Goal: Task Accomplishment & Management: Manage account settings

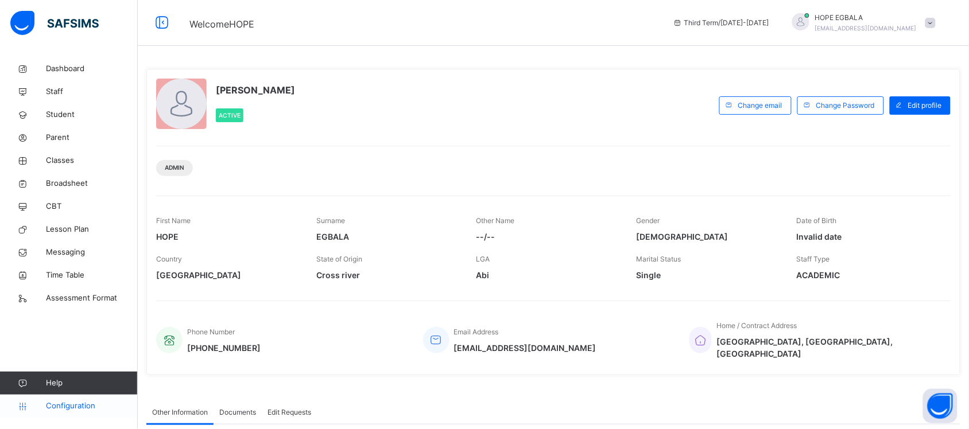
click at [85, 408] on span "Configuration" at bounding box center [91, 406] width 91 height 11
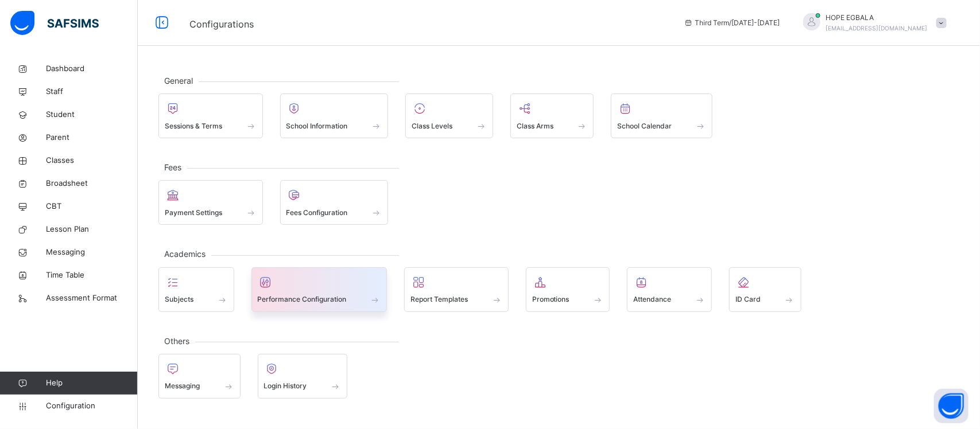
click at [317, 291] on div at bounding box center [319, 282] width 123 height 17
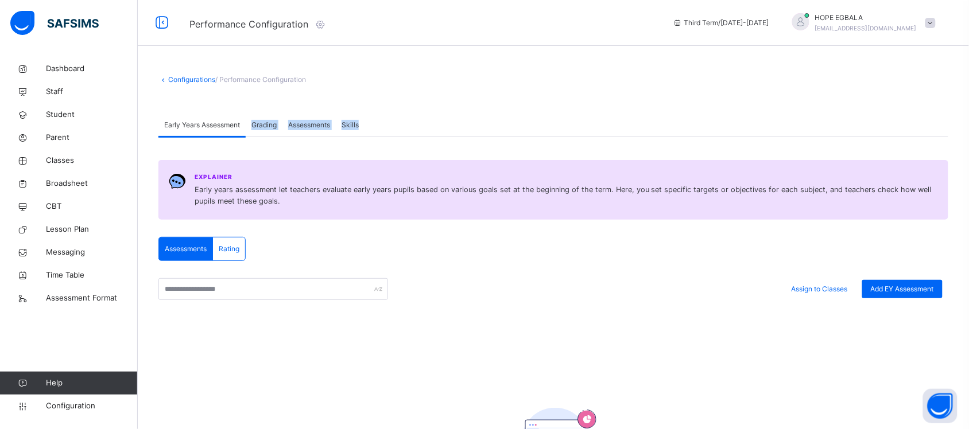
drag, startPoint x: 396, startPoint y: 125, endPoint x: 254, endPoint y: 122, distance: 142.4
click at [254, 122] on div "Early Years Assessment Grading Assessments Skills" at bounding box center [553, 126] width 790 height 24
copy div "Grading Assessments Skills"
drag, startPoint x: 221, startPoint y: 77, endPoint x: 348, endPoint y: 77, distance: 126.8
click at [348, 77] on div "Configurations / Performance Configuration" at bounding box center [553, 80] width 790 height 10
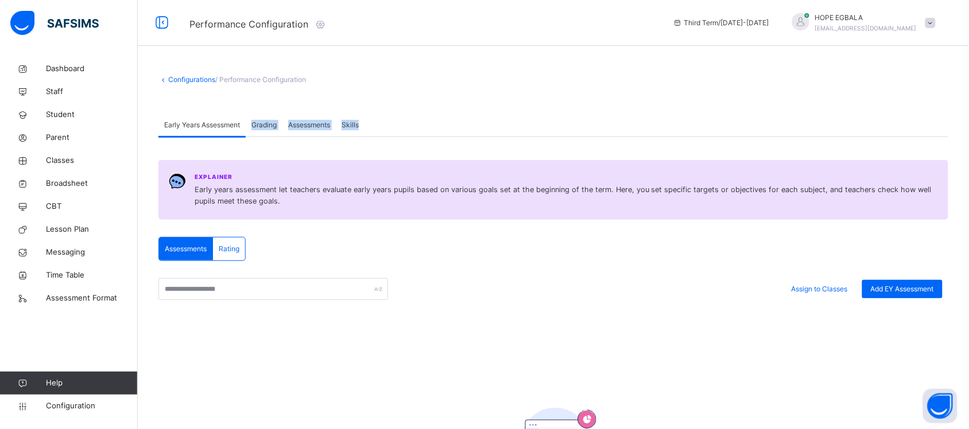
copy span "Performance Configuration"
click at [262, 126] on span "Grading" at bounding box center [263, 125] width 25 height 10
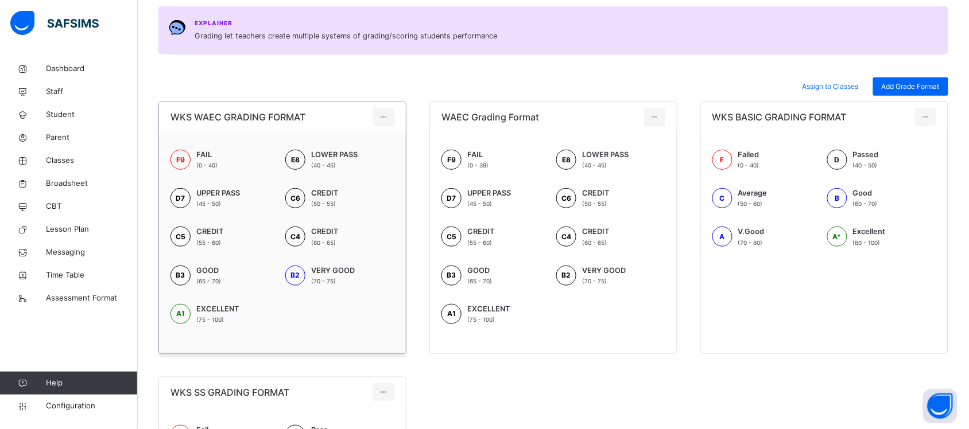
scroll to position [179, 0]
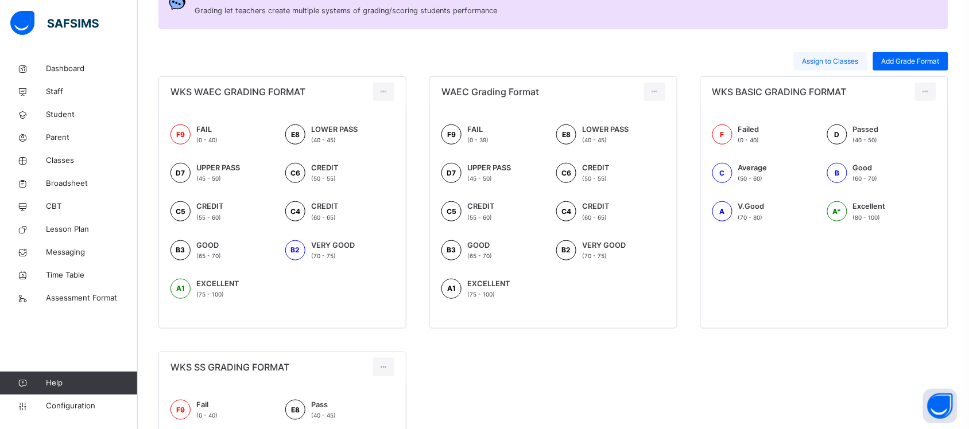
click at [824, 67] on div "Assign to Classes" at bounding box center [830, 61] width 73 height 18
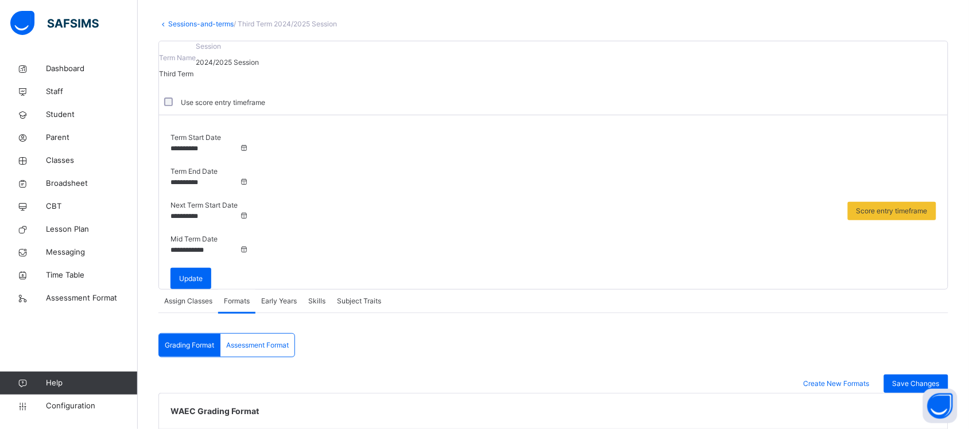
scroll to position [48, 0]
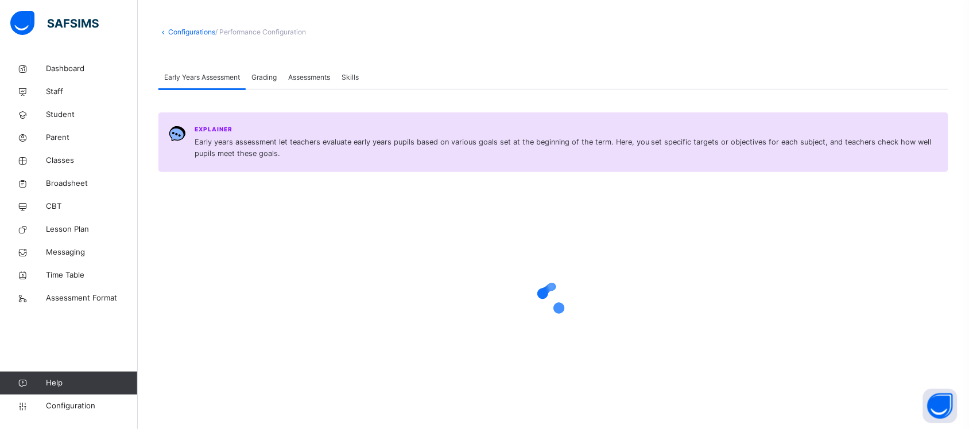
scroll to position [66, 0]
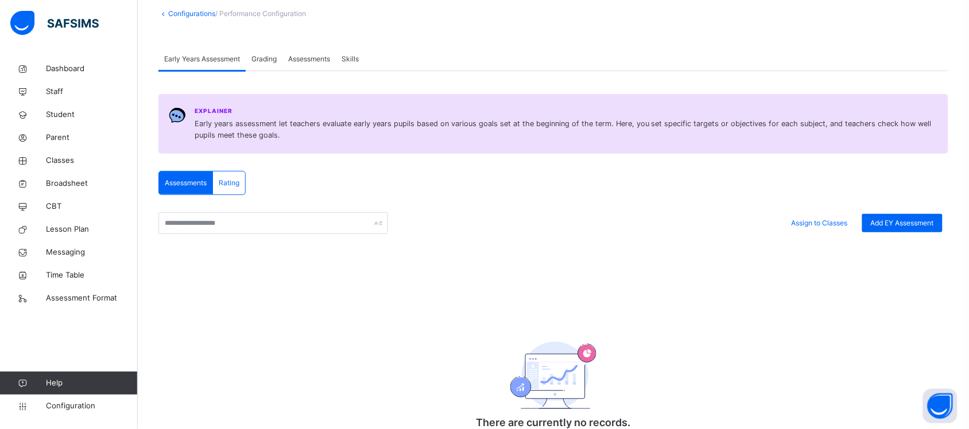
click at [267, 61] on span "Grading" at bounding box center [263, 59] width 25 height 10
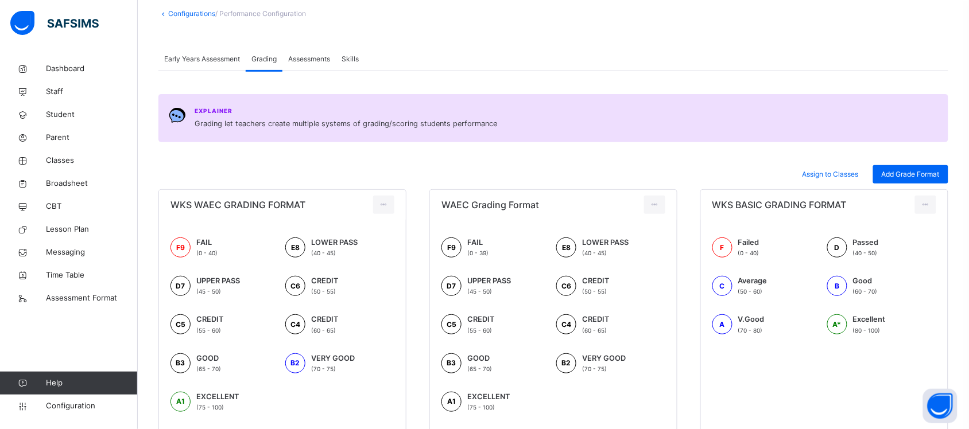
click at [311, 59] on span "Assessments" at bounding box center [309, 59] width 42 height 10
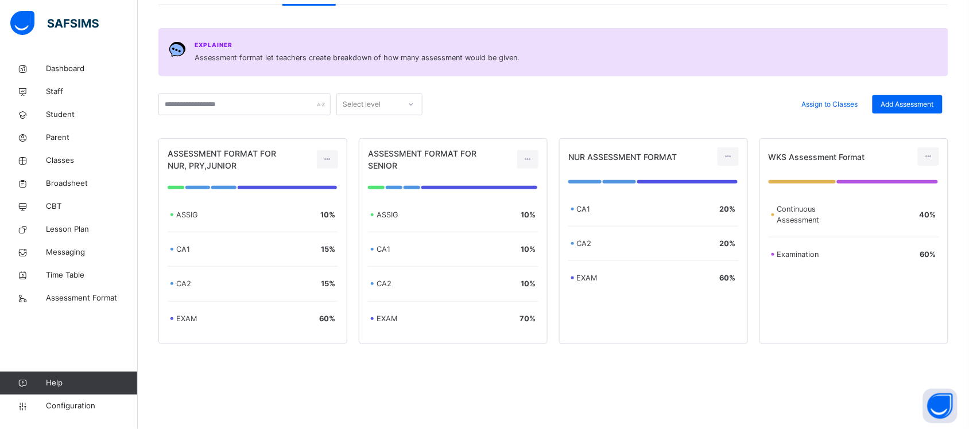
scroll to position [133, 0]
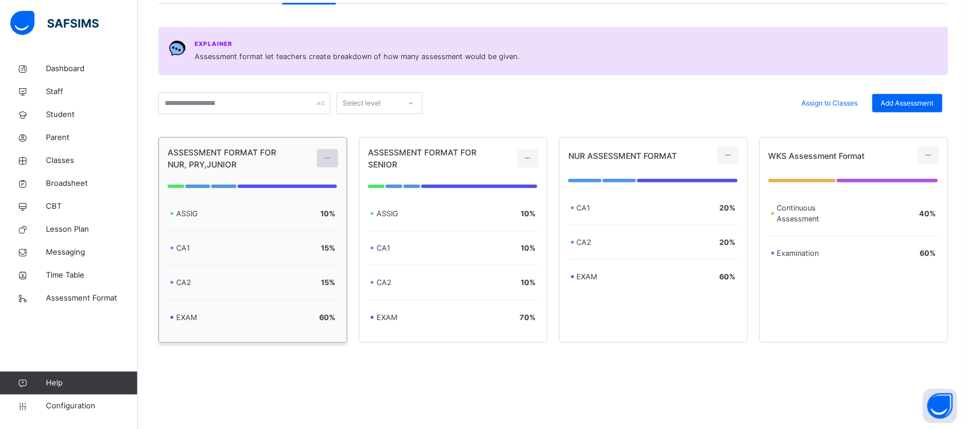
click at [335, 159] on div at bounding box center [327, 158] width 21 height 18
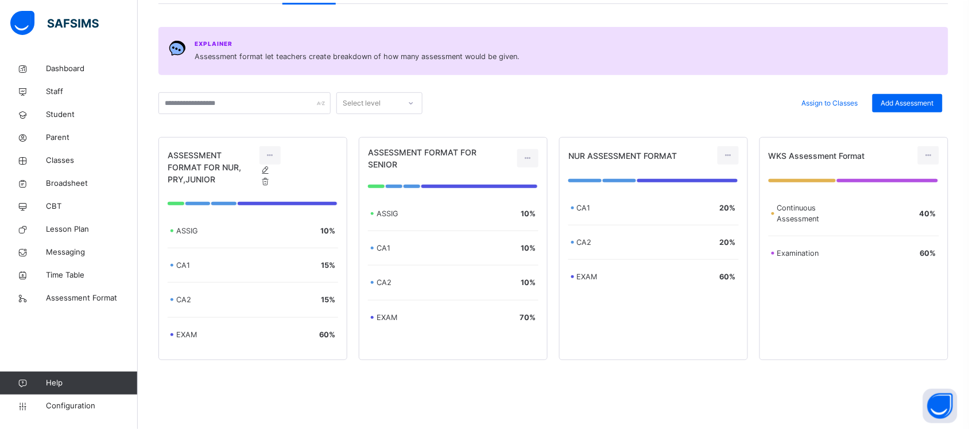
click at [701, 96] on div "Assign to Classes Add Assessment" at bounding box center [685, 103] width 514 height 22
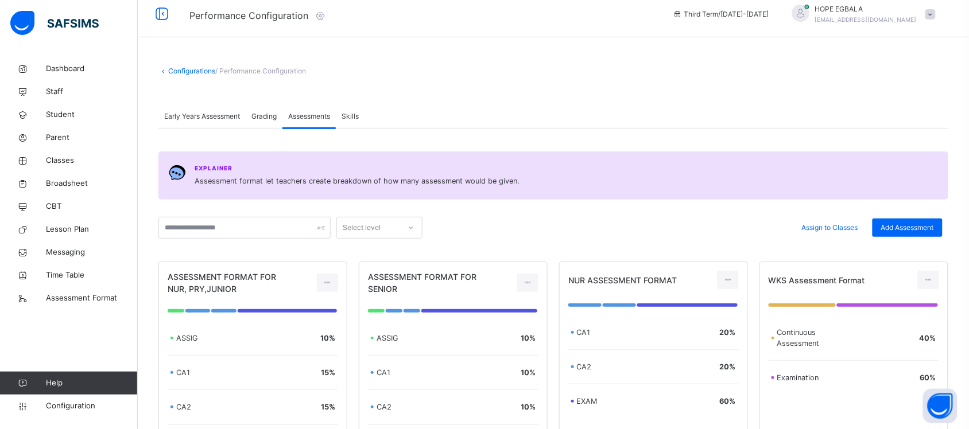
scroll to position [0, 0]
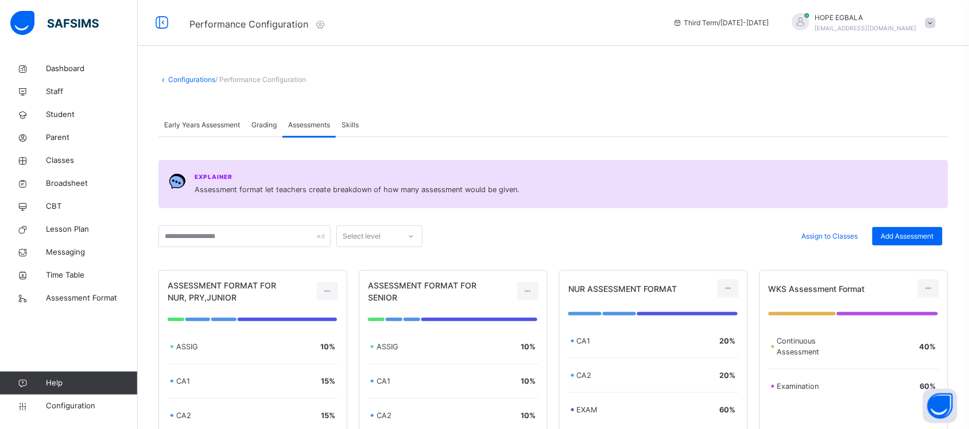
click at [358, 122] on span "Skills" at bounding box center [349, 125] width 17 height 10
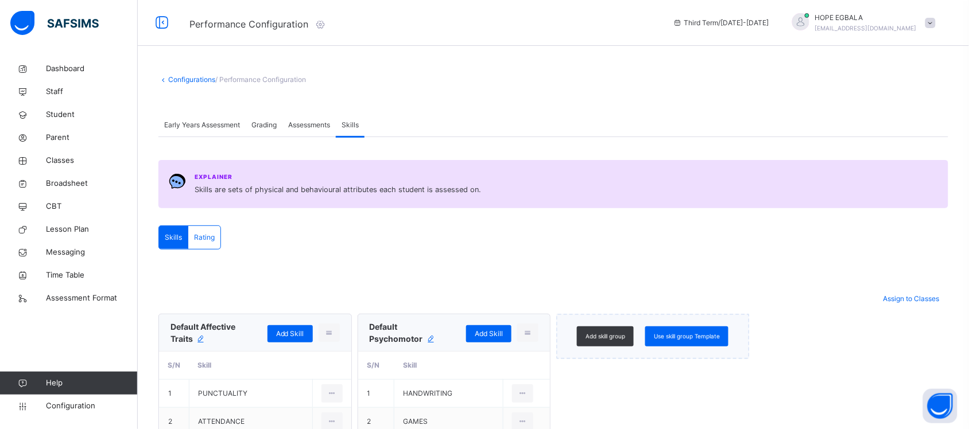
drag, startPoint x: 314, startPoint y: 78, endPoint x: 224, endPoint y: 78, distance: 90.1
click at [224, 78] on div "Configurations / Performance Configuration" at bounding box center [553, 80] width 790 height 10
copy span "Performance Configuration"
click at [263, 126] on span "Grading" at bounding box center [263, 125] width 25 height 10
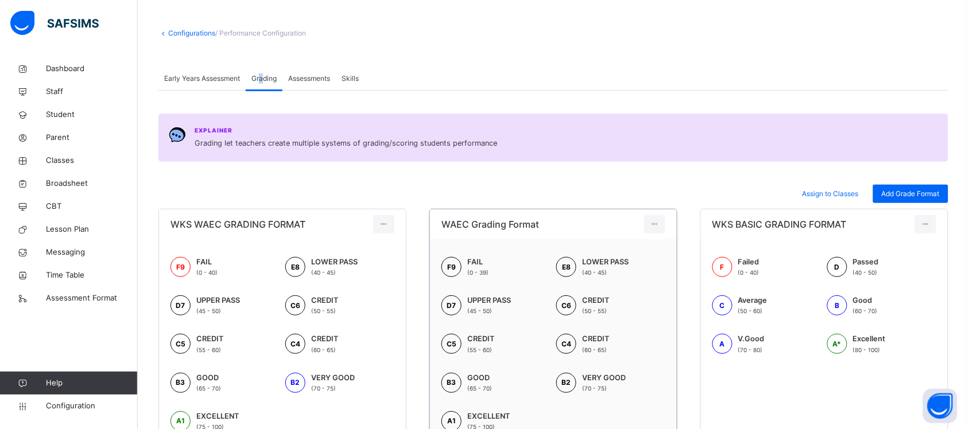
scroll to position [143, 0]
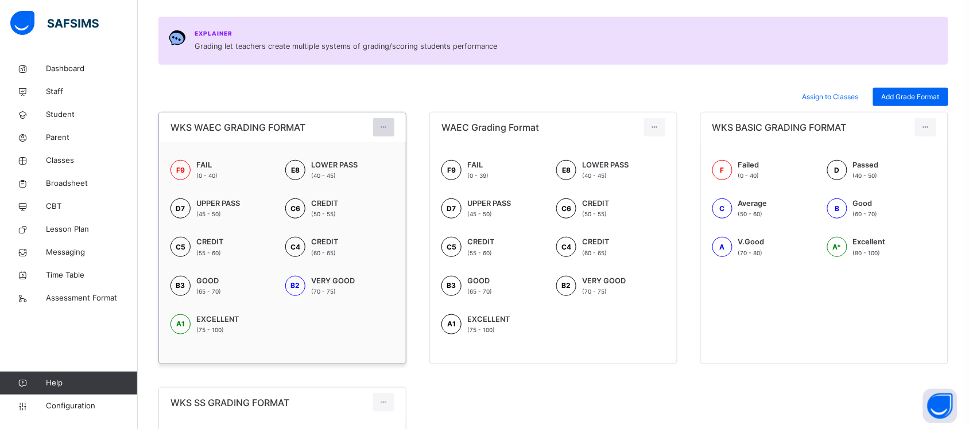
click at [393, 133] on div at bounding box center [383, 127] width 21 height 18
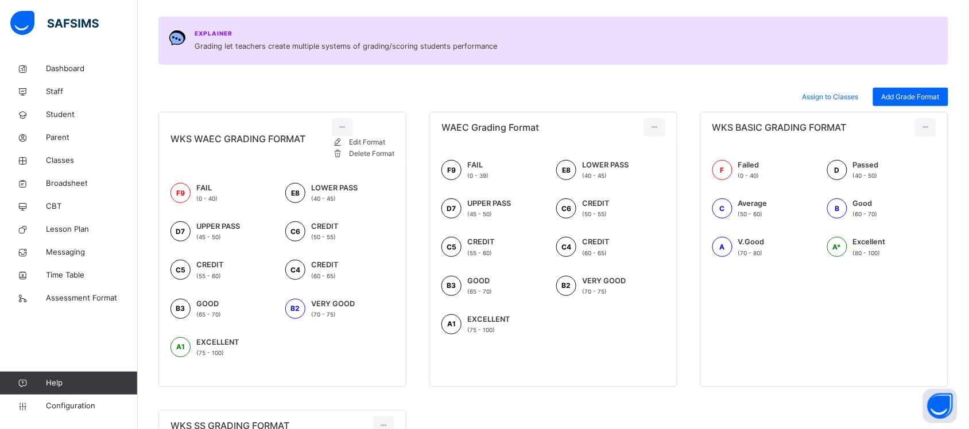
click at [600, 99] on div "Assign to Classes Add Grade Format" at bounding box center [553, 97] width 790 height 18
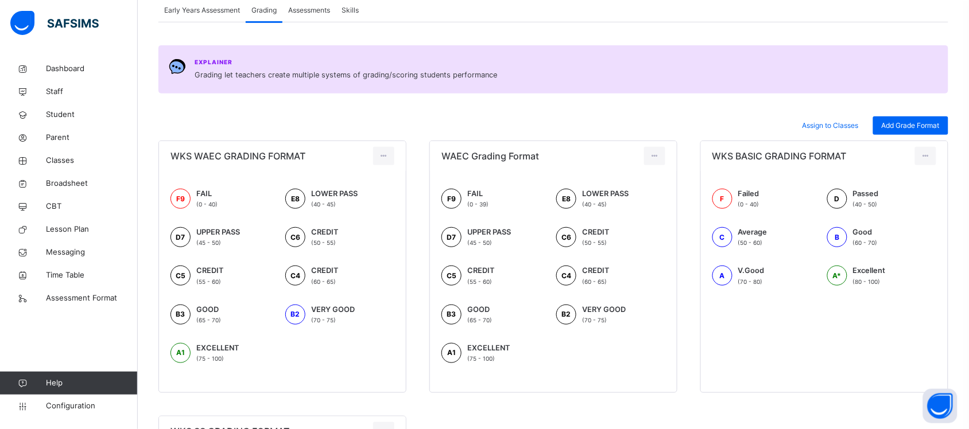
scroll to position [86, 0]
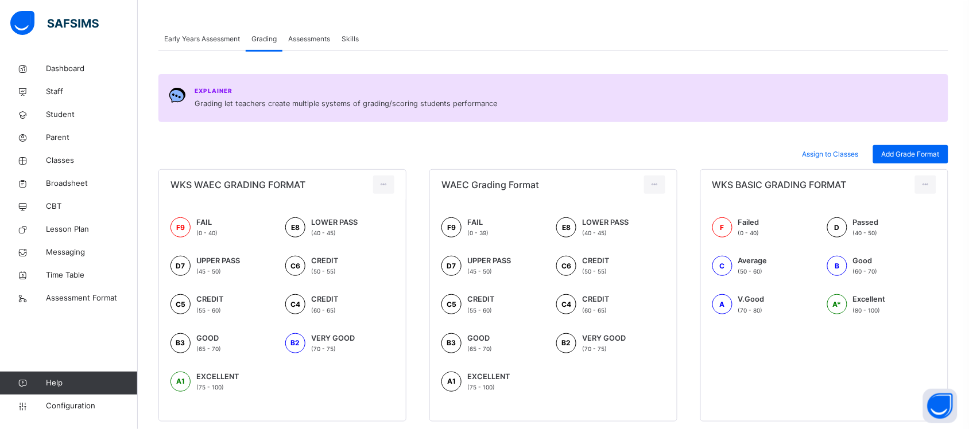
click at [305, 38] on span "Assessments" at bounding box center [309, 39] width 42 height 10
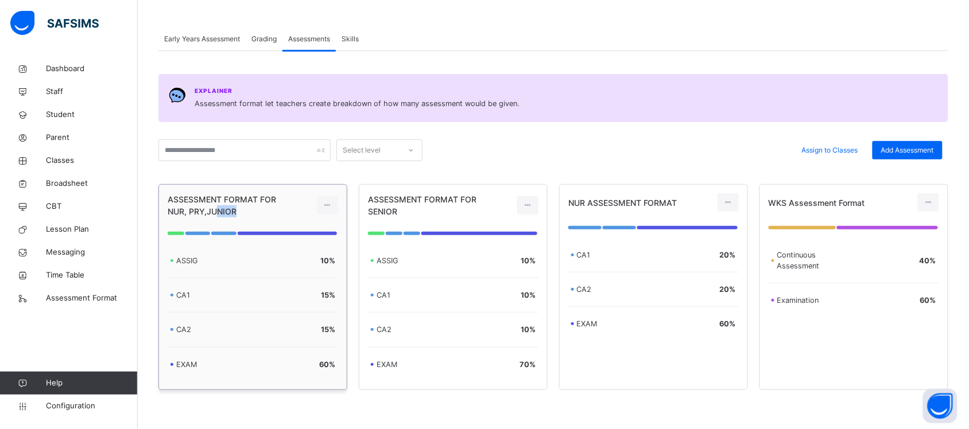
drag, startPoint x: 220, startPoint y: 214, endPoint x: 194, endPoint y: 211, distance: 26.0
click at [194, 211] on div "ASSESSMENT FORMAT FOR NUR, PRY,JUNIOR" at bounding box center [232, 205] width 129 height 24
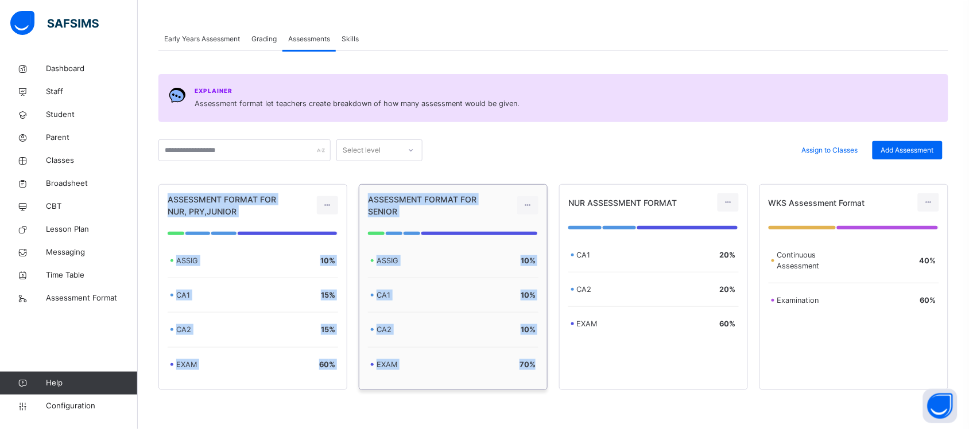
drag, startPoint x: 170, startPoint y: 195, endPoint x: 548, endPoint y: 366, distance: 415.1
click at [548, 366] on div "ASSESSMENT FORMAT FOR NUR, PRY,JUNIOR ASSIG 10 % CA1 15 % CA2 15 % EXAM 60 % AS…" at bounding box center [553, 287] width 790 height 206
copy div "ASSESSMENT FORMAT FOR NUR, PRY,JUNIOR ASSIG 10 % CA1 15 % CA2 15 % EXAM 60 % AS…"
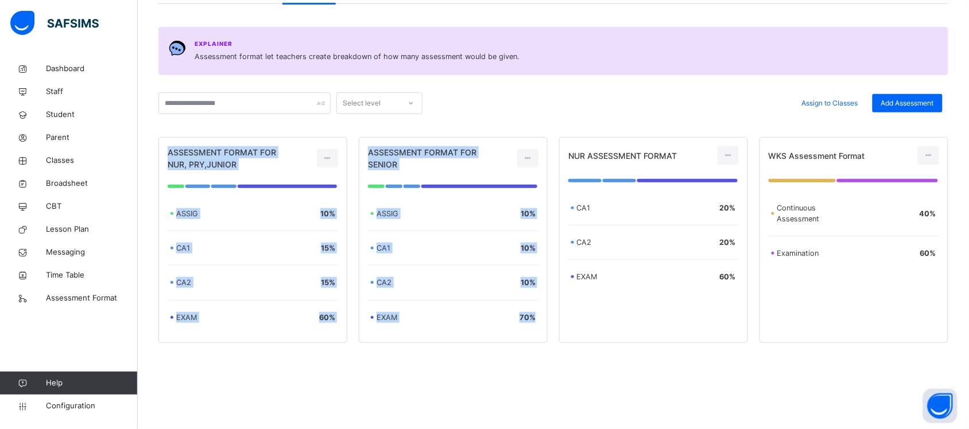
scroll to position [0, 0]
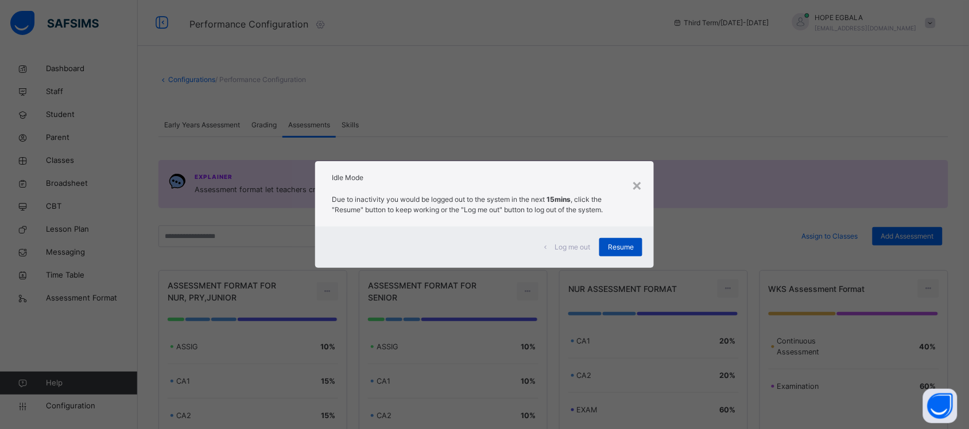
click at [624, 243] on span "Resume" at bounding box center [621, 247] width 26 height 10
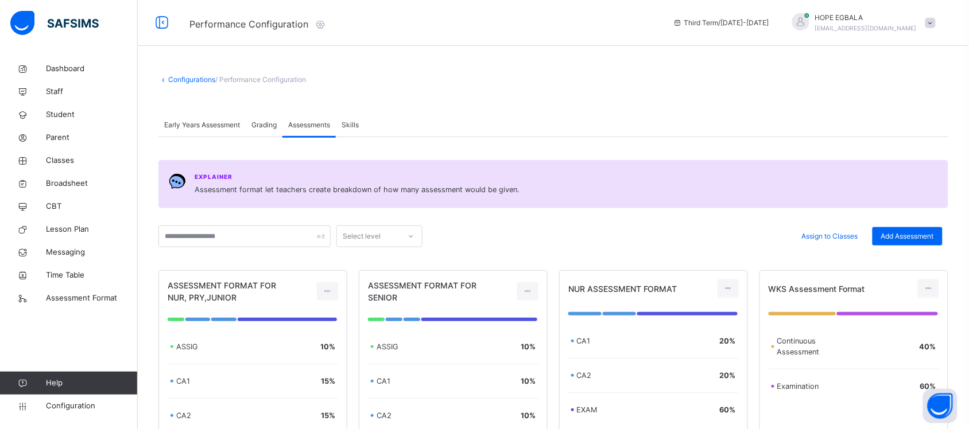
click at [359, 121] on span "Skills" at bounding box center [349, 125] width 17 height 10
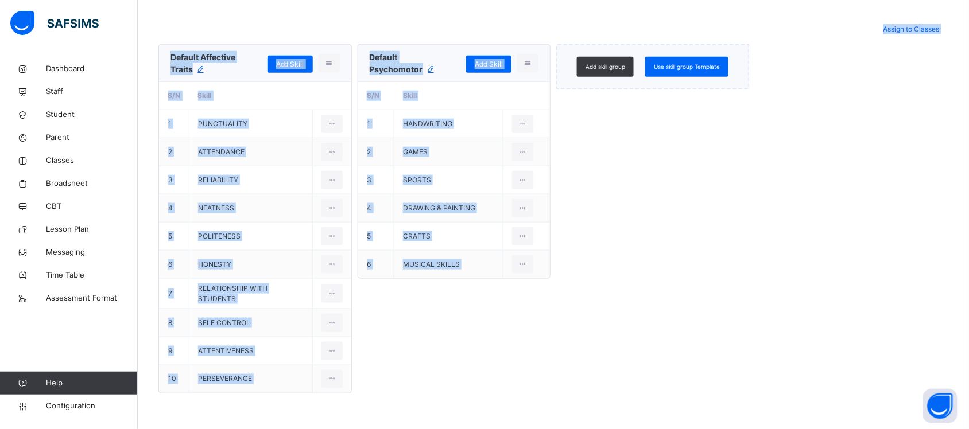
scroll to position [297, 0]
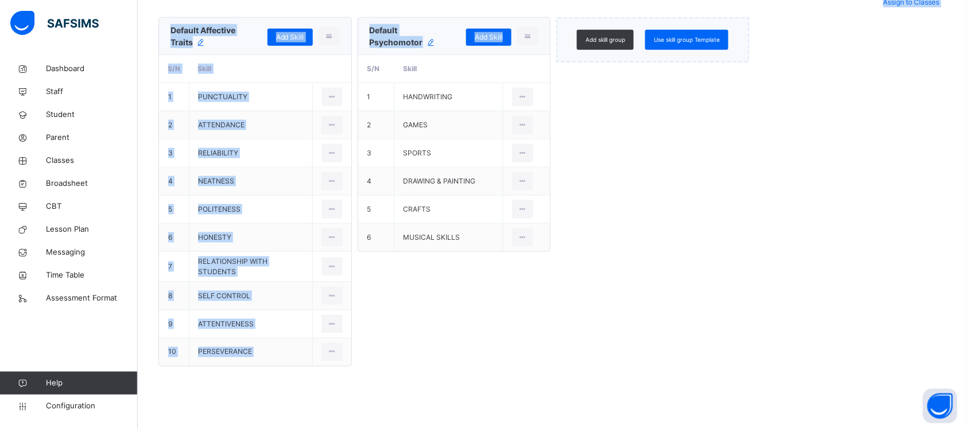
drag, startPoint x: 170, startPoint y: 147, endPoint x: 490, endPoint y: 320, distance: 363.4
click at [490, 320] on div "**********" at bounding box center [553, 180] width 790 height 374
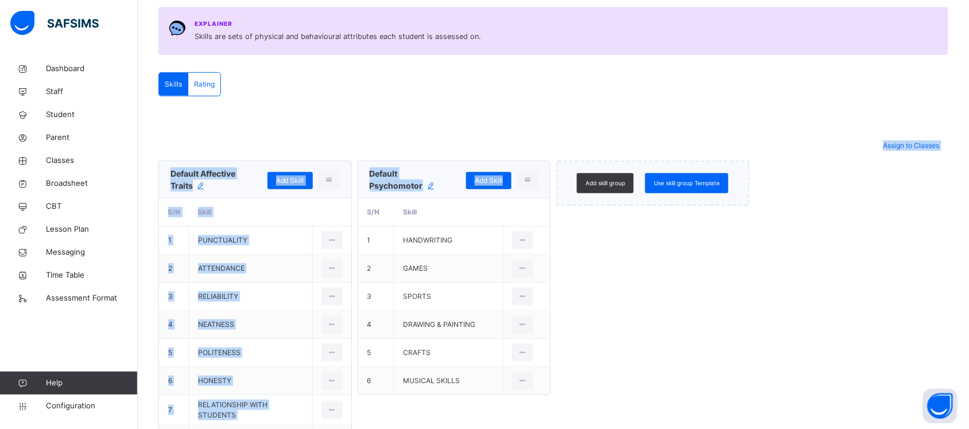
scroll to position [225, 0]
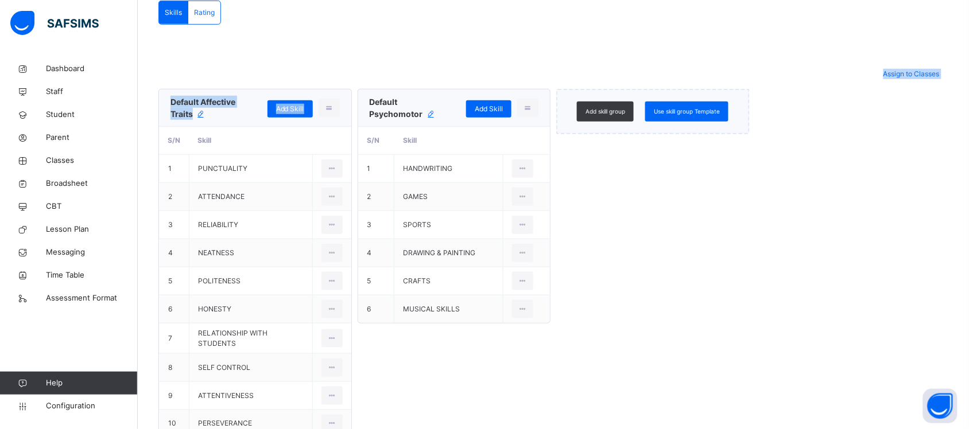
click at [402, 401] on div "Default Affective Traits Add Skill Delete skill group S/N Skill 1 PUNCTUALITY E…" at bounding box center [553, 264] width 790 height 350
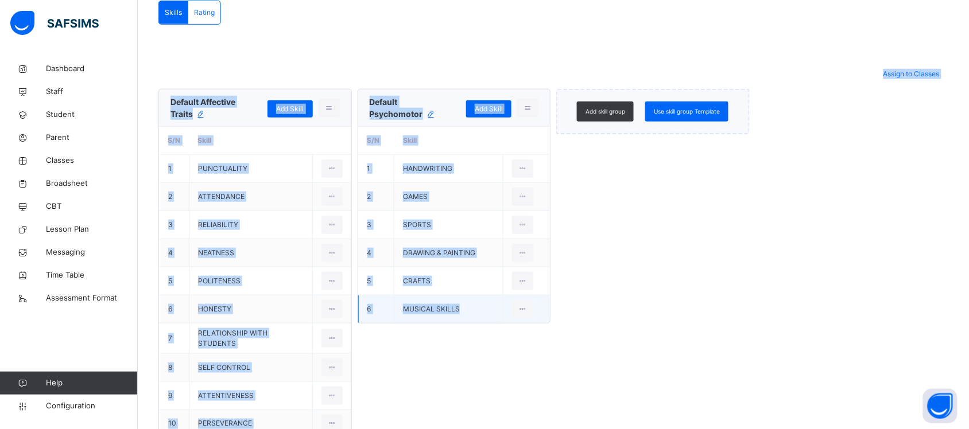
click at [469, 319] on td "MUSICAL SKILLS" at bounding box center [448, 310] width 109 height 28
copy div "Assign to Classes Default Affective Traits Add Skill Delete skill group S/N Ski…"
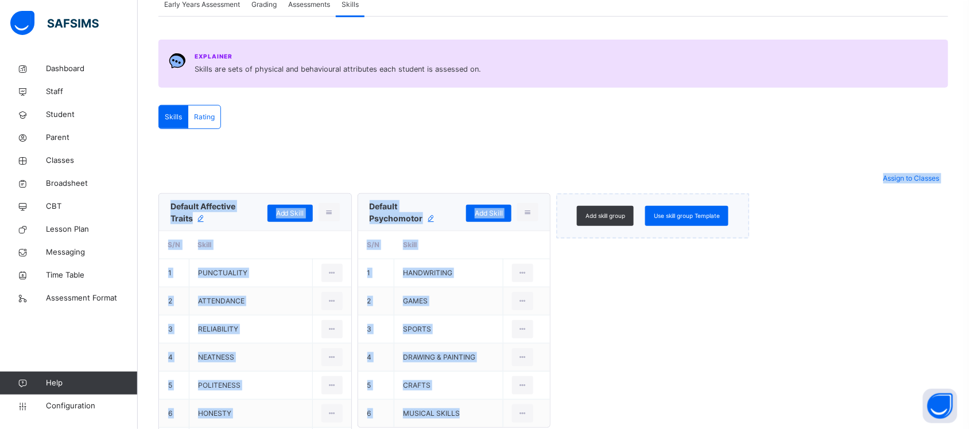
scroll to position [153, 0]
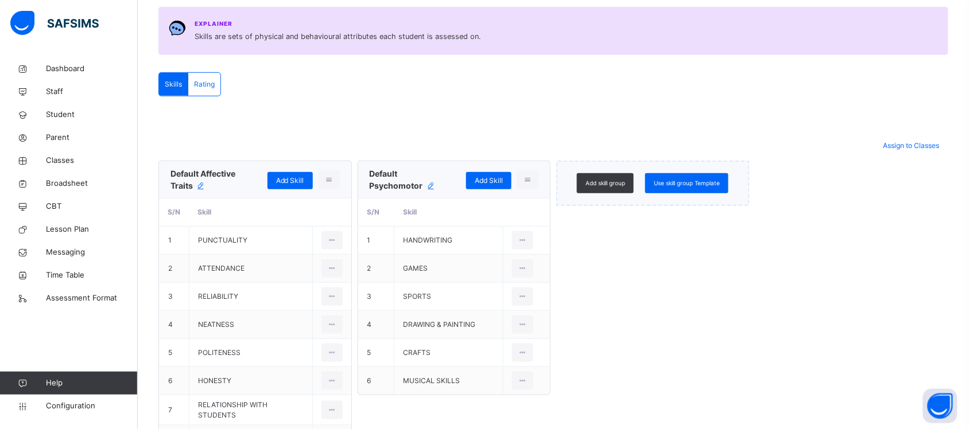
click at [604, 266] on div "Add skill group Use skill group Template" at bounding box center [652, 336] width 193 height 350
click at [527, 293] on icon at bounding box center [523, 297] width 10 height 10
click at [518, 320] on div "Edit" at bounding box center [517, 322] width 21 height 11
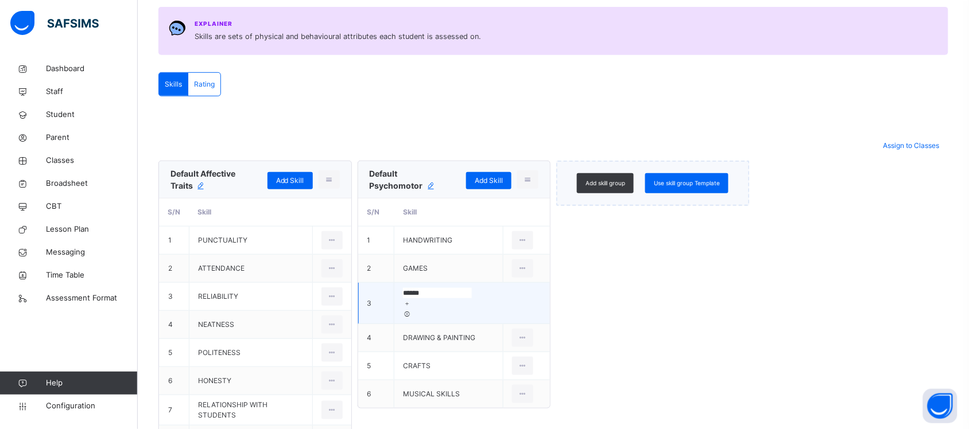
click at [649, 280] on div "Add skill group Use skill group Template" at bounding box center [652, 336] width 193 height 350
click at [332, 112] on div "**********" at bounding box center [553, 320] width 790 height 425
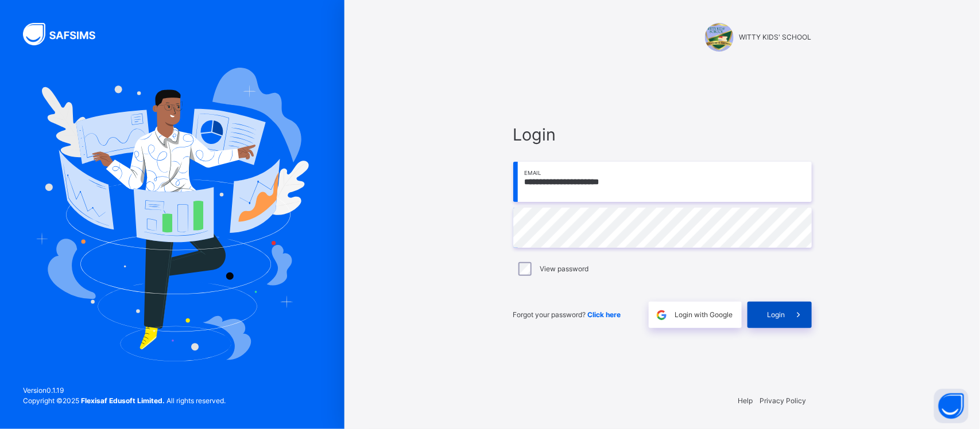
click at [781, 316] on span "Login" at bounding box center [776, 315] width 18 height 10
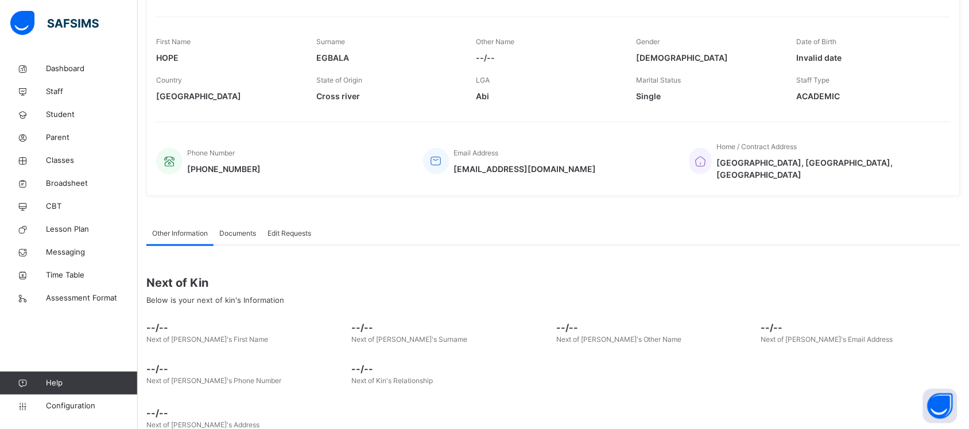
scroll to position [194, 0]
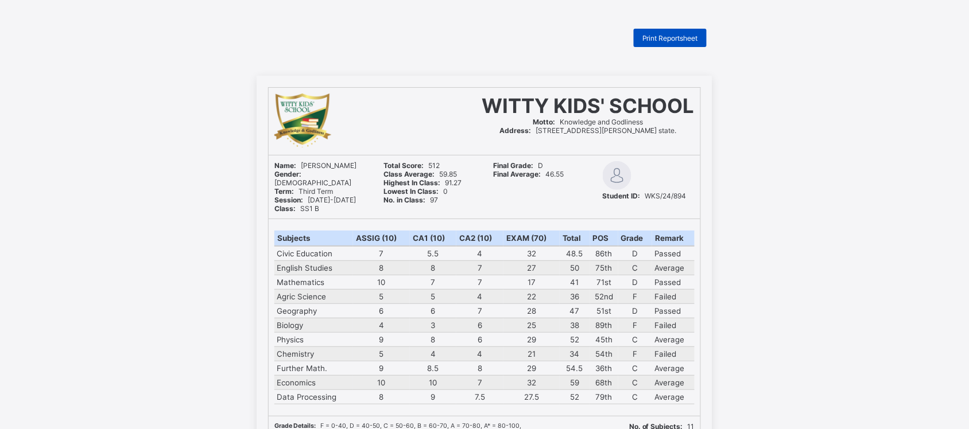
click at [656, 38] on span "Print Reportsheet" at bounding box center [670, 38] width 56 height 9
